Goal: Find specific page/section: Find specific page/section

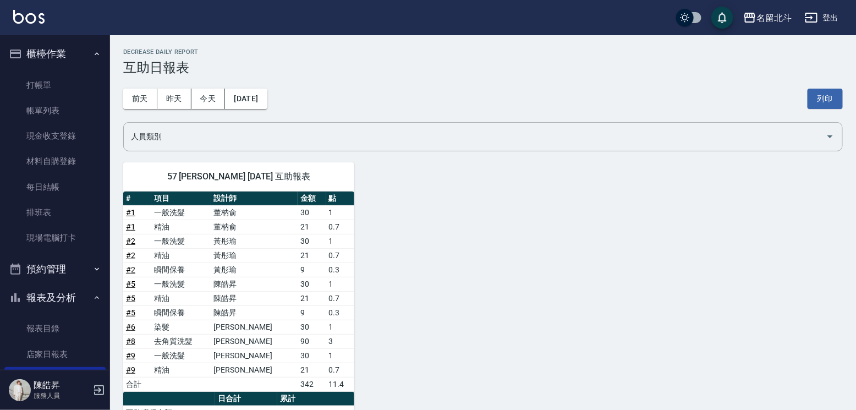
scroll to position [185, 0]
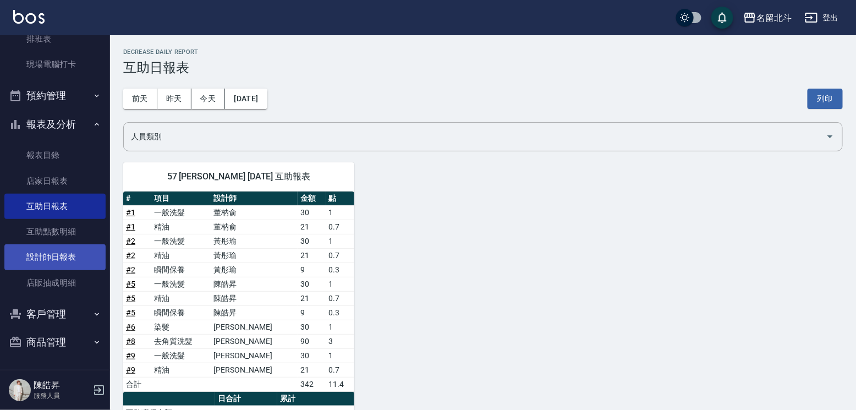
click at [57, 245] on link "設計師日報表" at bounding box center [54, 256] width 101 height 25
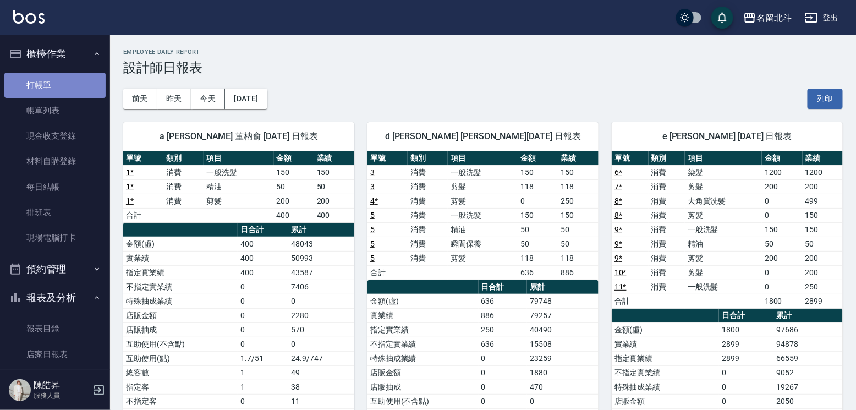
click at [55, 84] on link "打帳單" at bounding box center [54, 85] width 101 height 25
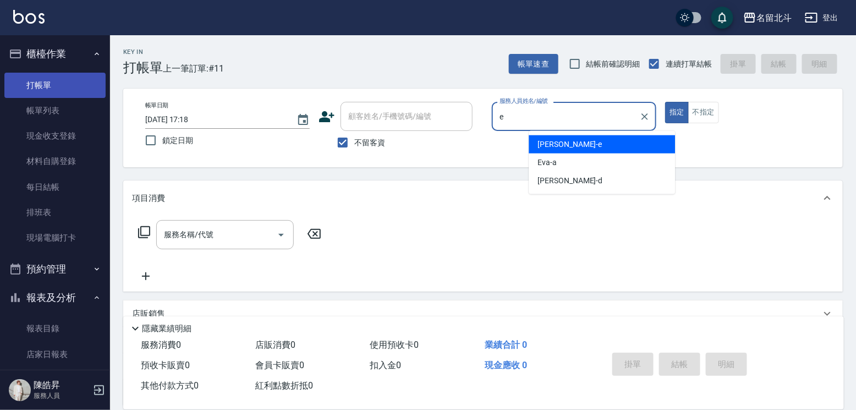
type input "[PERSON_NAME]-e"
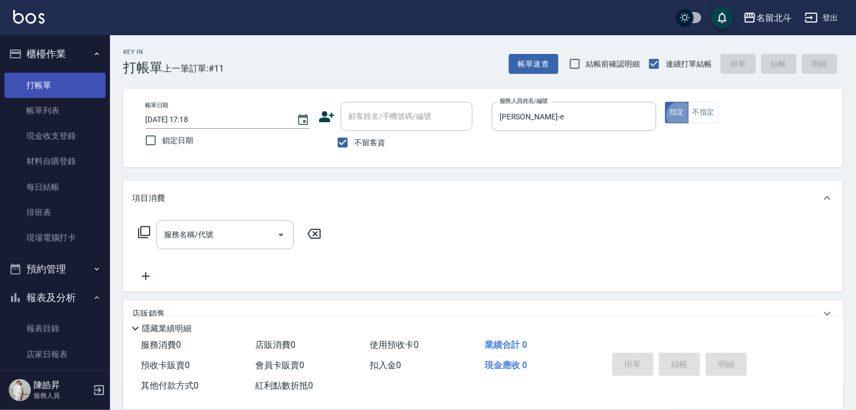
type button "true"
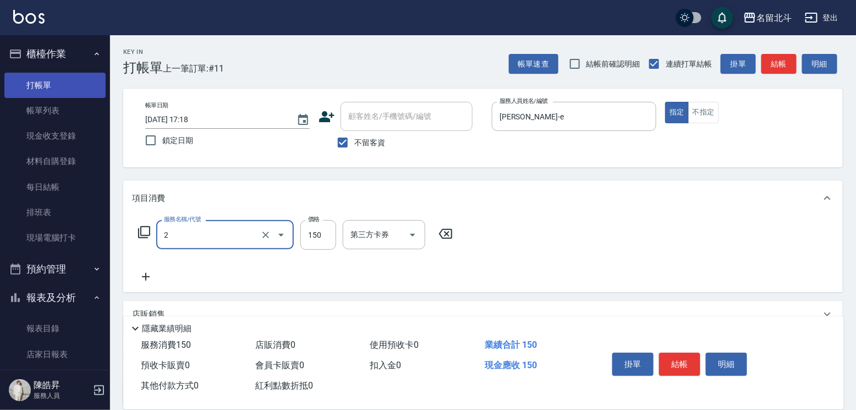
type input "一般洗髮(2)"
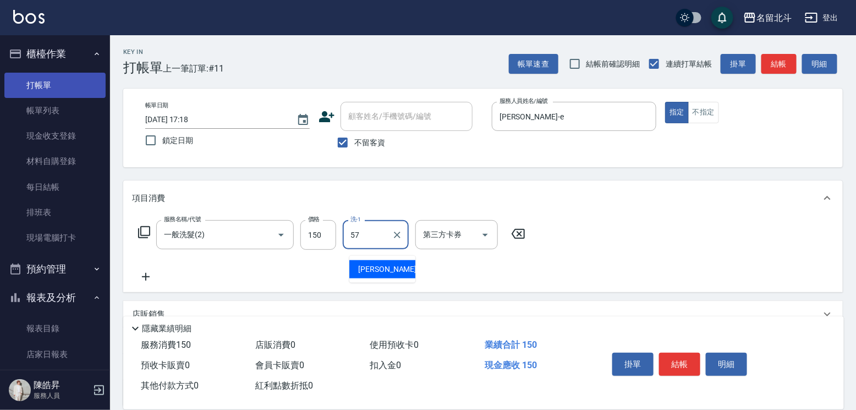
type input "[PERSON_NAME]-57"
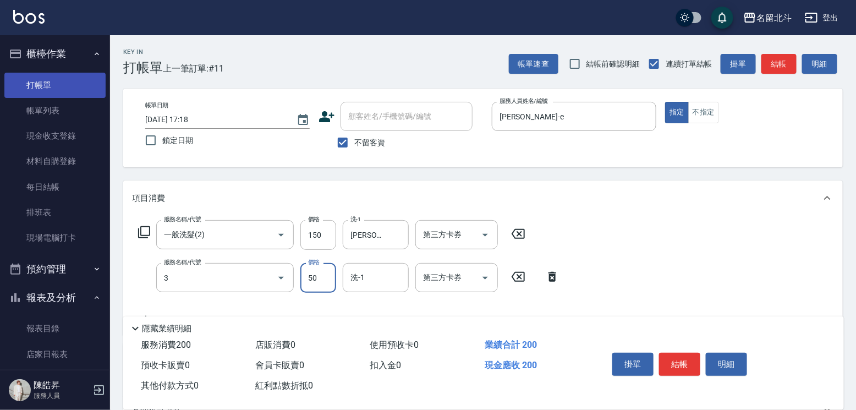
type input "精油(3)"
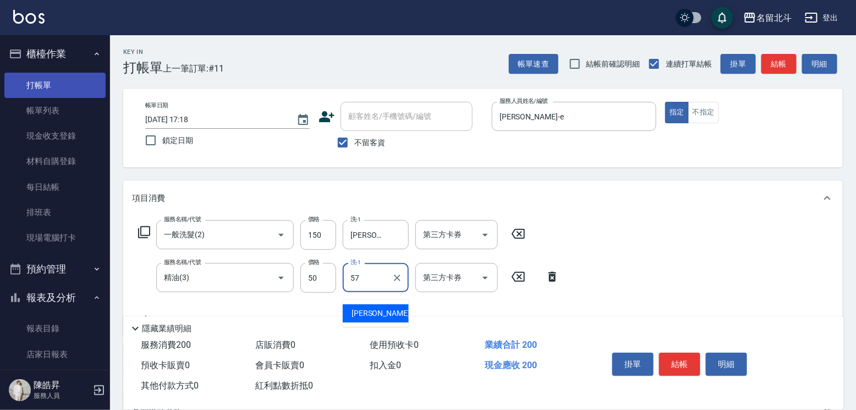
type input "[PERSON_NAME]-57"
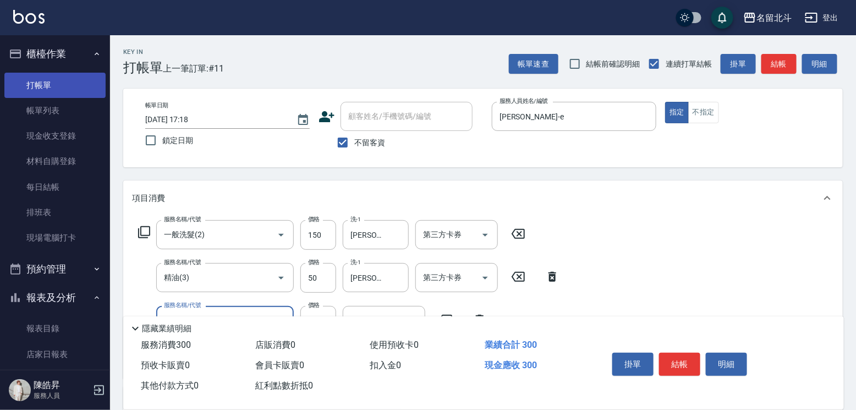
type input "剪髮(1)"
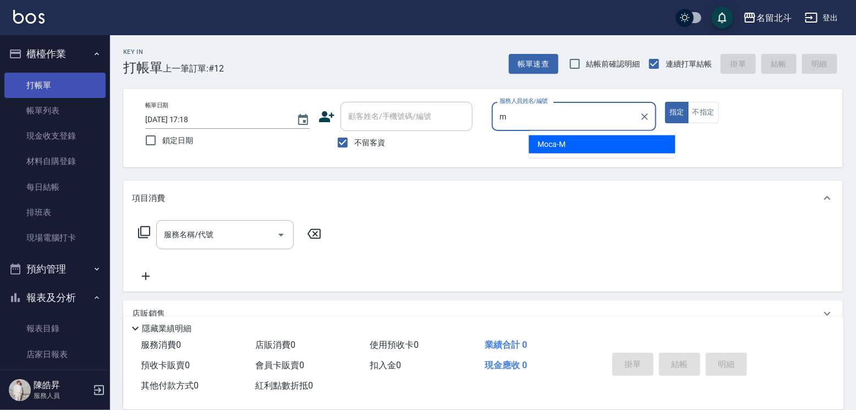
type input "Moca-M"
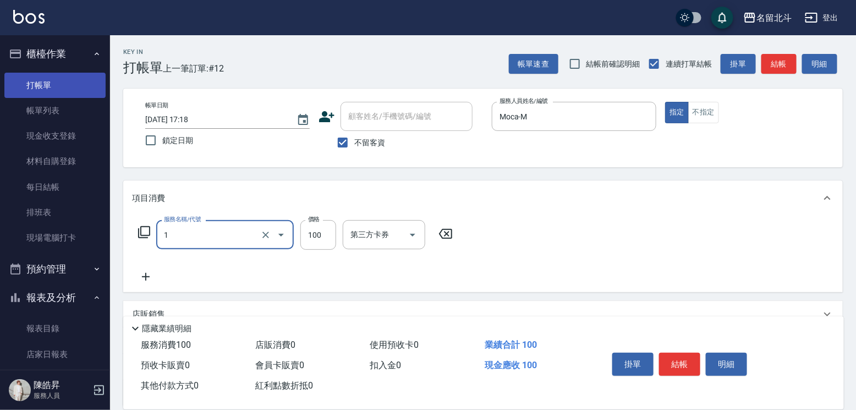
type input "剪髮(1)"
type input "200"
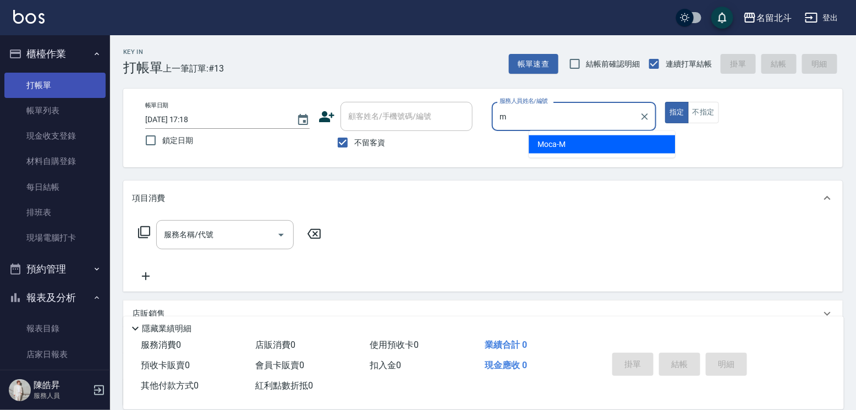
type input "Moca-M"
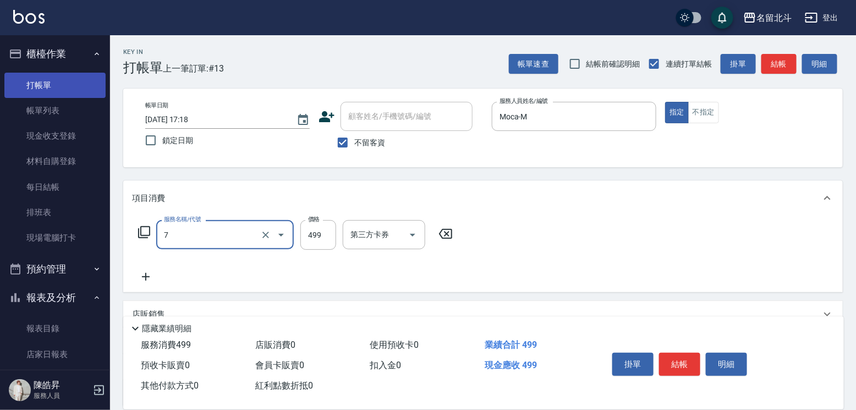
type input "去角質洗髮(7)"
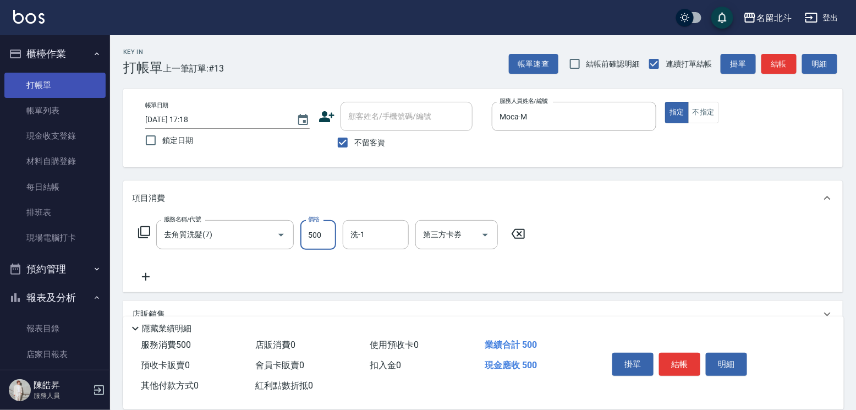
type input "500"
type input "[PERSON_NAME]-57"
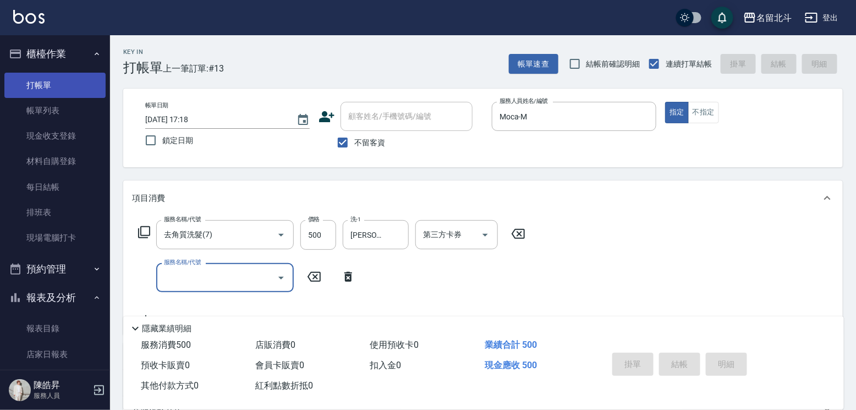
type input "[DATE] 17:19"
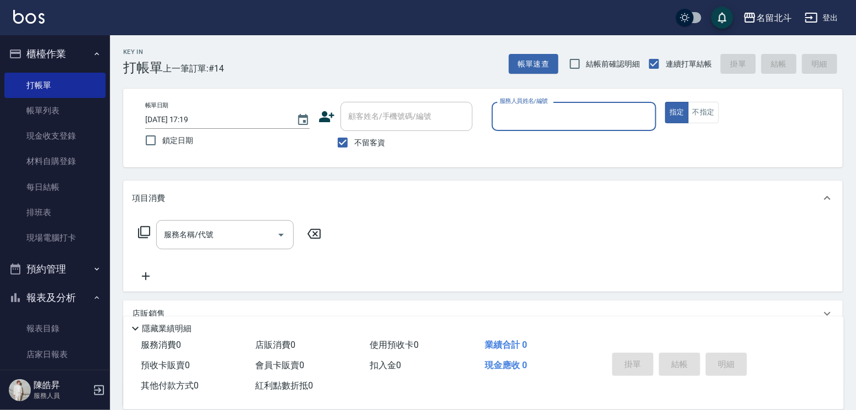
scroll to position [185, 0]
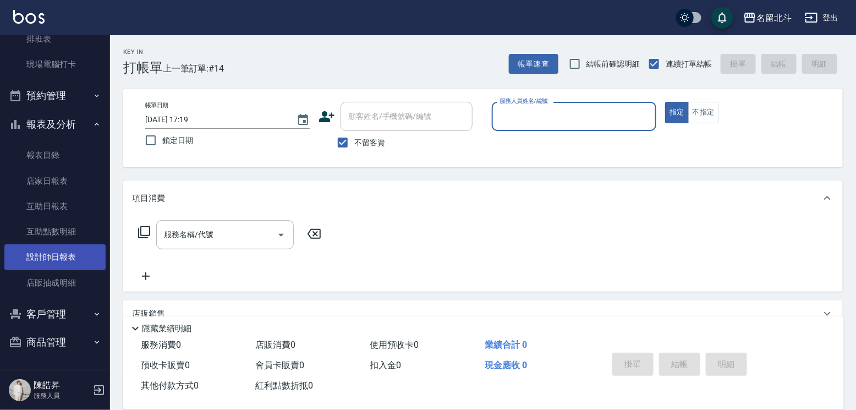
click at [69, 255] on link "設計師日報表" at bounding box center [54, 256] width 101 height 25
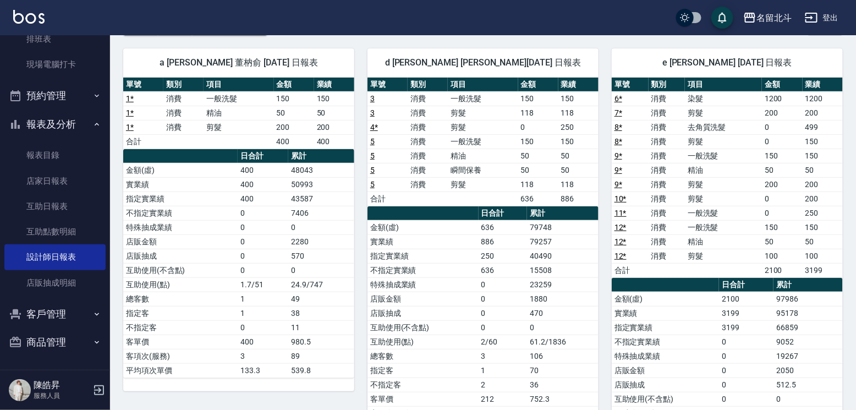
scroll to position [165, 0]
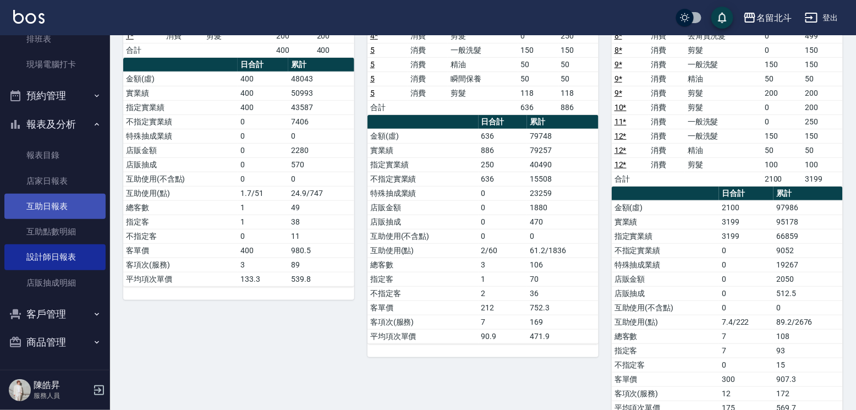
click at [61, 194] on link "互助日報表" at bounding box center [54, 206] width 101 height 25
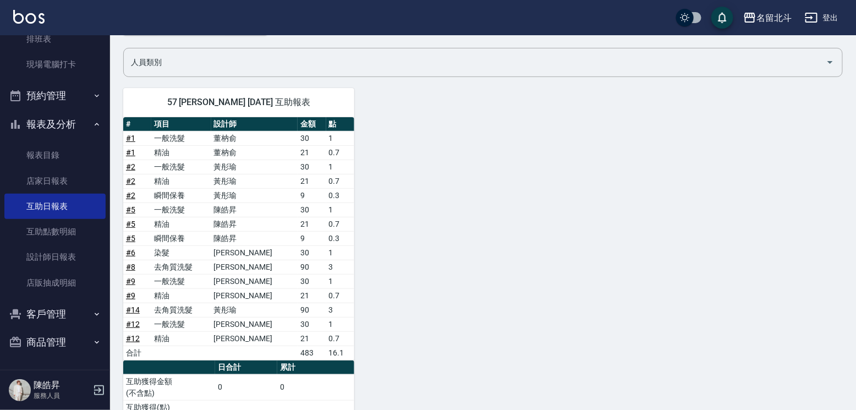
scroll to position [143, 0]
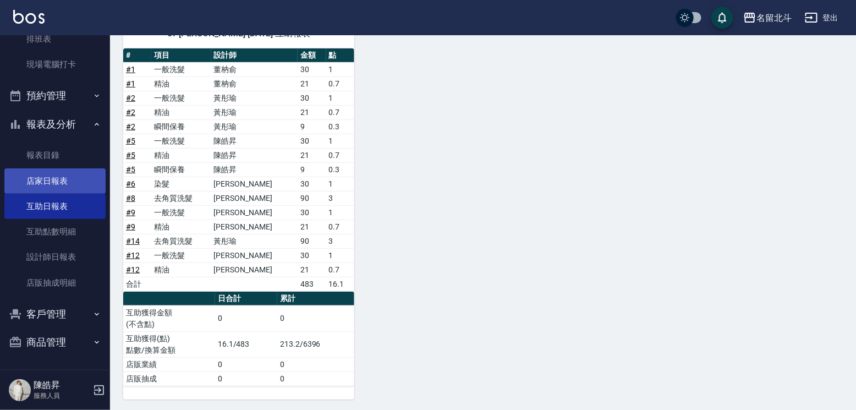
click at [59, 174] on link "店家日報表" at bounding box center [54, 180] width 101 height 25
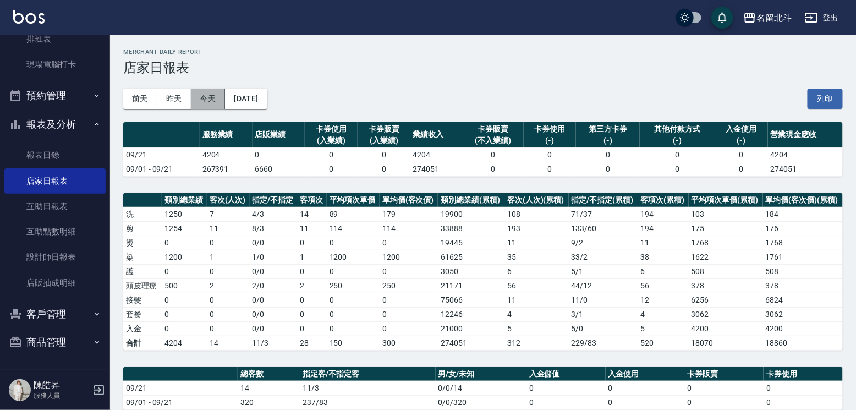
click at [202, 95] on button "今天" at bounding box center [208, 99] width 34 height 20
click at [255, 101] on button "[DATE]" at bounding box center [246, 99] width 42 height 20
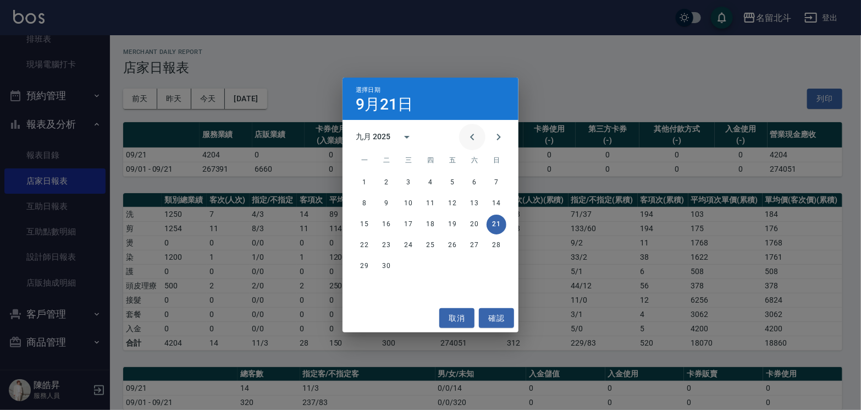
click at [466, 136] on icon "Previous month" at bounding box center [472, 136] width 13 height 13
click at [430, 245] on button "21" at bounding box center [431, 245] width 20 height 20
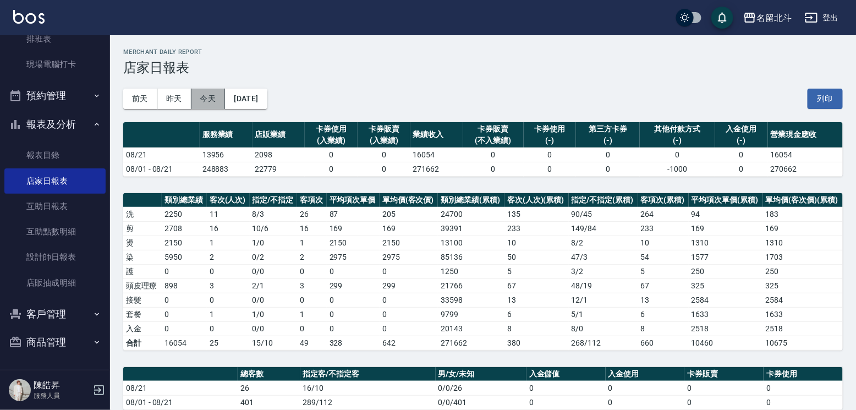
click at [211, 95] on button "今天" at bounding box center [208, 99] width 34 height 20
click at [244, 99] on button "[DATE]" at bounding box center [246, 99] width 42 height 20
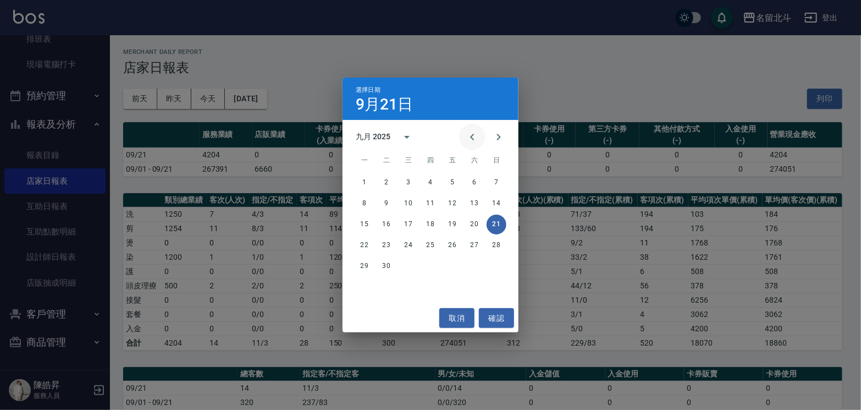
click at [466, 135] on icon "Previous month" at bounding box center [472, 136] width 13 height 13
click at [406, 243] on button "20" at bounding box center [409, 245] width 20 height 20
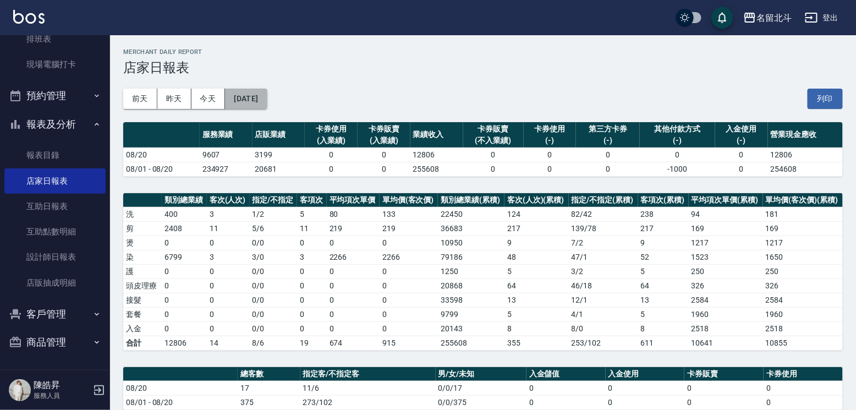
click at [267, 106] on button "[DATE]" at bounding box center [246, 99] width 42 height 20
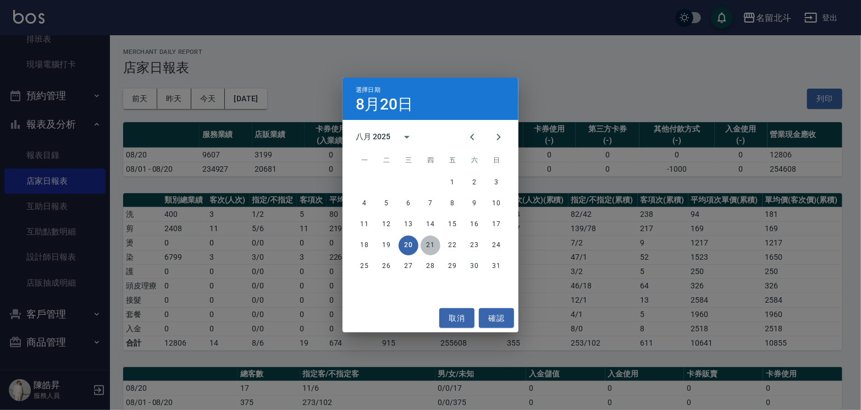
click at [426, 241] on button "21" at bounding box center [431, 245] width 20 height 20
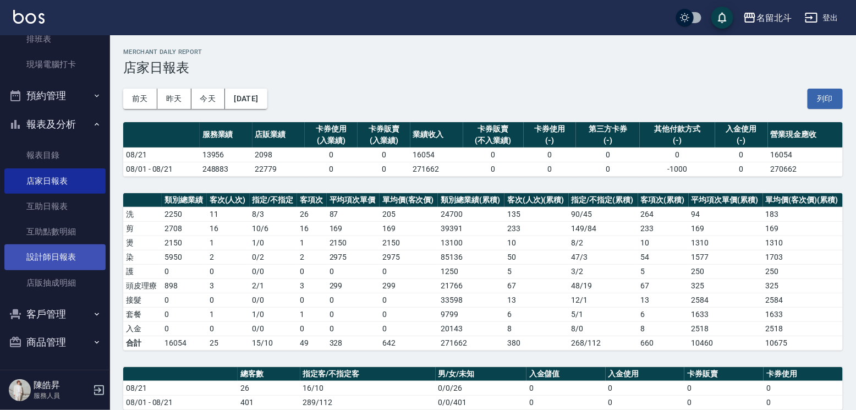
click at [45, 252] on link "設計師日報表" at bounding box center [54, 256] width 101 height 25
